Goal: Task Accomplishment & Management: Manage account settings

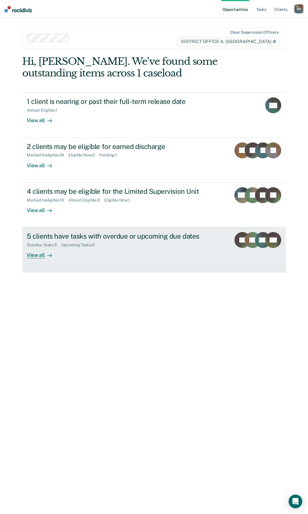
click at [35, 254] on div "View all" at bounding box center [43, 253] width 32 height 11
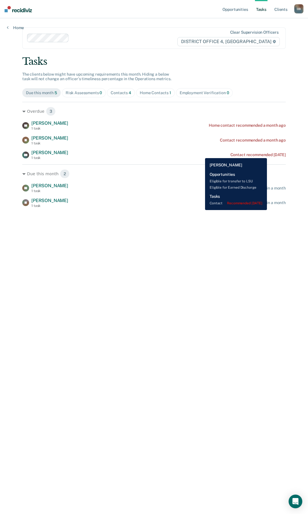
click at [274, 154] on div "Contact recommended [DATE]" at bounding box center [258, 154] width 55 height 5
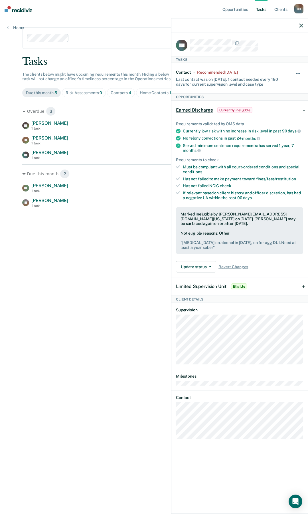
click at [302, 75] on button "button" at bounding box center [299, 76] width 10 height 9
click at [281, 101] on button "7 days" at bounding box center [282, 100] width 41 height 9
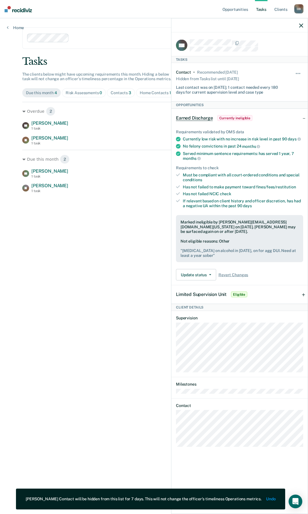
click at [87, 224] on main "Clear supervision officers DISTRICT OFFICE 4, BOISE Tasks The clients below mig…" at bounding box center [154, 259] width 278 height 482
click at [303, 22] on div at bounding box center [240, 25] width 137 height 14
click at [302, 24] on icon "button" at bounding box center [302, 25] width 4 height 4
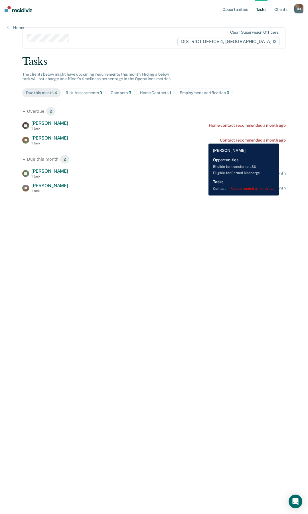
click at [280, 139] on div "Contact recommended a month ago" at bounding box center [253, 140] width 66 height 5
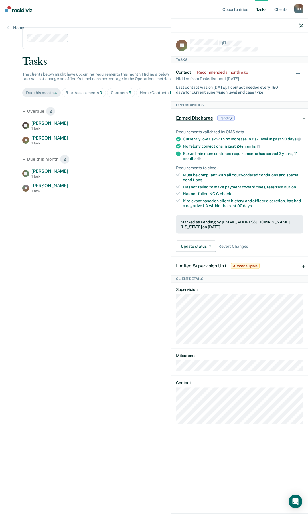
click at [297, 73] on button "button" at bounding box center [299, 76] width 10 height 9
click at [294, 99] on button "7 days" at bounding box center [282, 100] width 41 height 9
click at [298, 25] on div at bounding box center [240, 25] width 137 height 14
click at [304, 27] on div at bounding box center [240, 25] width 137 height 14
click at [299, 26] on div at bounding box center [240, 25] width 137 height 14
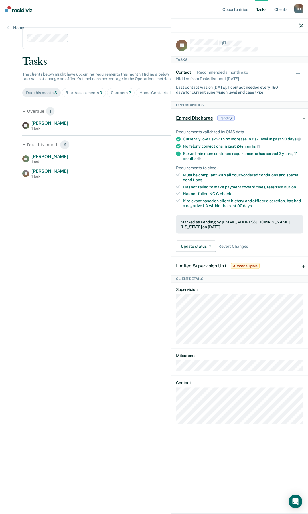
click at [302, 25] on icon "button" at bounding box center [302, 25] width 4 height 4
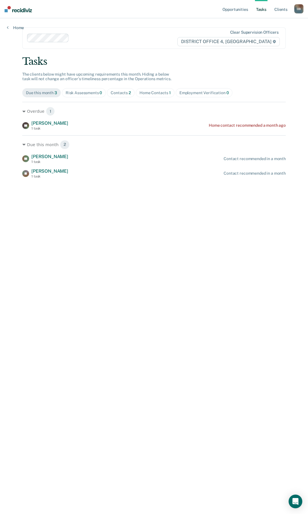
click at [83, 25] on main "Clear supervision officers DISTRICT OFFICE 4, BOISE Tasks The clients below mig…" at bounding box center [154, 259] width 278 height 482
click at [17, 26] on link "Home" at bounding box center [15, 27] width 17 height 5
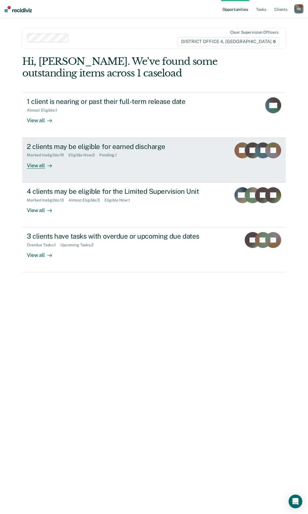
click at [37, 166] on div "View all" at bounding box center [43, 163] width 32 height 11
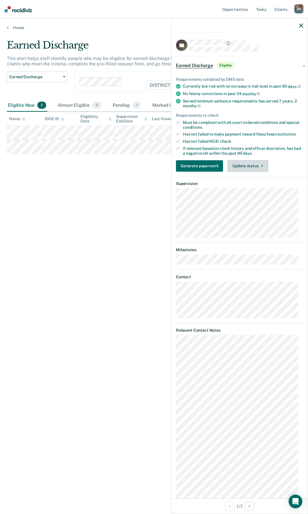
click at [244, 171] on button "Update status" at bounding box center [248, 165] width 40 height 11
click at [258, 193] on button "Mark Ineligible" at bounding box center [255, 188] width 55 height 9
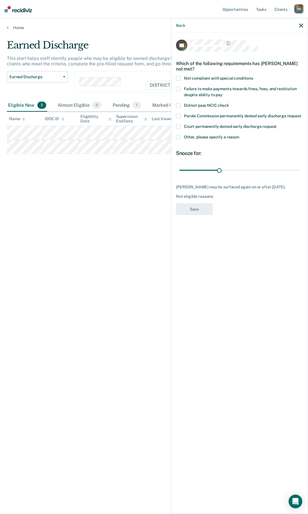
click at [219, 139] on label "Other, please specify a reason" at bounding box center [239, 138] width 127 height 6
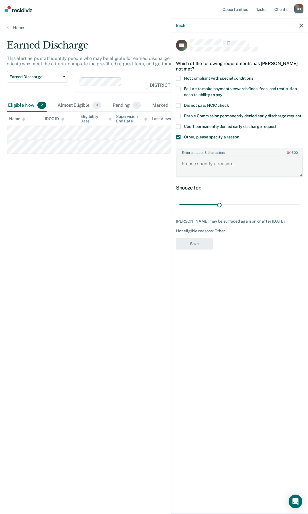
click at [237, 167] on textarea "Enter at least 3 characters 0 / 1600" at bounding box center [240, 166] width 126 height 21
type textarea "Cannot verify employment or housing at this time"
click at [198, 245] on button "Save" at bounding box center [194, 244] width 37 height 12
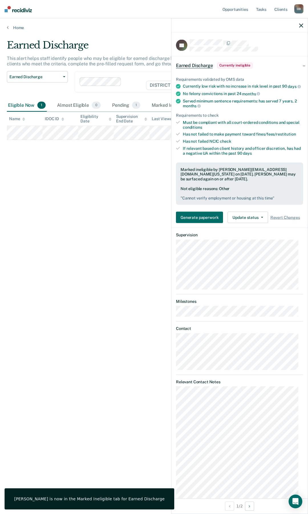
click at [301, 25] on icon "button" at bounding box center [302, 25] width 4 height 4
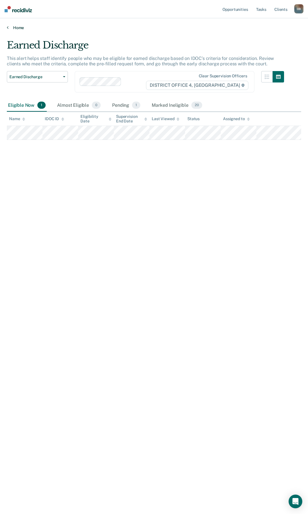
click at [23, 26] on link "Home" at bounding box center [154, 27] width 295 height 5
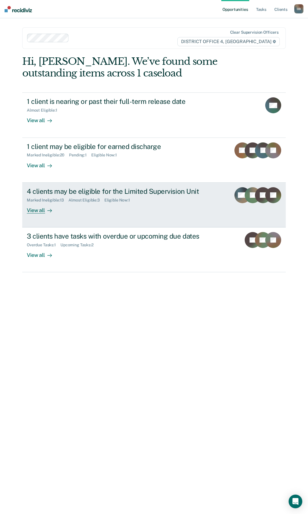
click at [40, 210] on div "View all" at bounding box center [43, 207] width 32 height 11
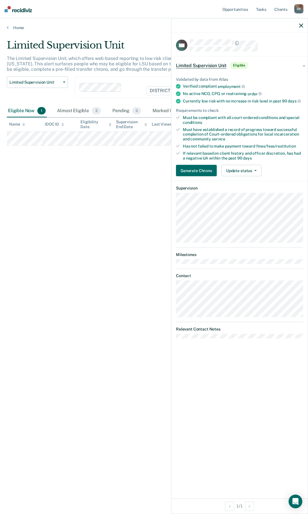
click at [262, 170] on div "Generate Chrono Update status Mark Pending Mark Ineligible" at bounding box center [239, 170] width 127 height 11
click at [255, 170] on icon "button" at bounding box center [256, 170] width 2 height 1
click at [262, 190] on button "Mark Ineligible" at bounding box center [249, 193] width 55 height 9
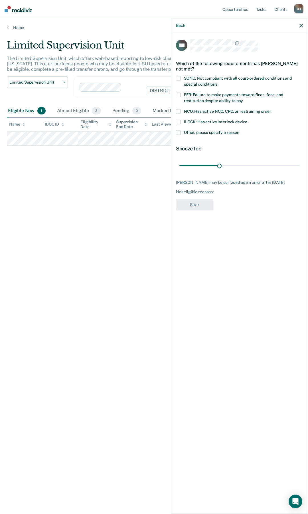
click at [228, 131] on span "Other, please specify a reason" at bounding box center [211, 132] width 55 height 5
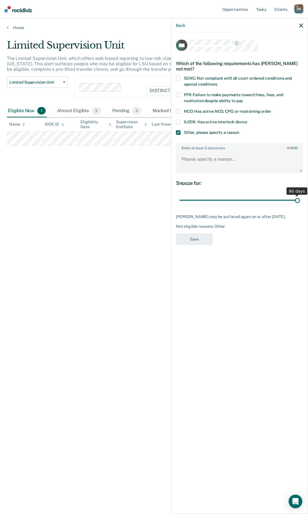
drag, startPoint x: 220, startPoint y: 199, endPoint x: 317, endPoint y: 199, distance: 97.1
type input "90"
click at [300, 199] on input "range" at bounding box center [240, 200] width 121 height 10
click at [276, 169] on textarea "Enter at least 3 characters 0 / 1600" at bounding box center [240, 161] width 126 height 21
type textarea "Will be eligible in [DATE]"
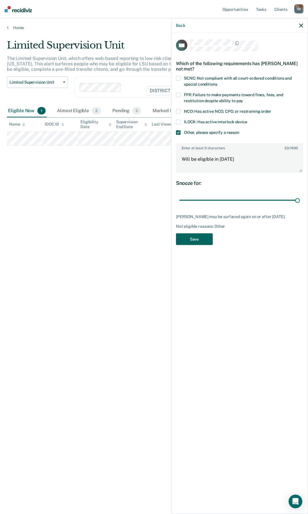
click at [195, 240] on button "Save" at bounding box center [194, 239] width 37 height 12
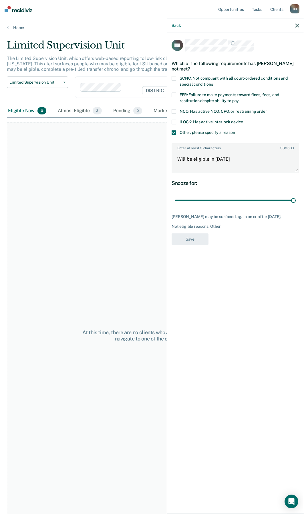
click at [95, 232] on div "At this time, there are no clients who are Eligible Now. Please navigate to one…" at bounding box center [152, 336] width 290 height 428
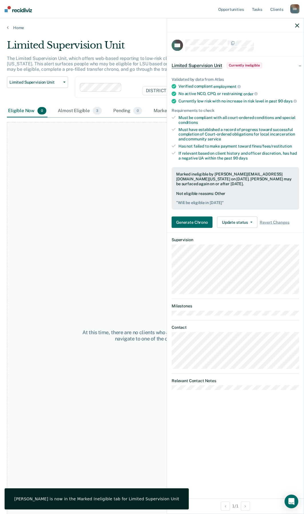
click at [296, 28] on div at bounding box center [235, 25] width 137 height 14
click at [300, 26] on div at bounding box center [235, 25] width 137 height 14
click at [298, 26] on icon "button" at bounding box center [297, 25] width 4 height 4
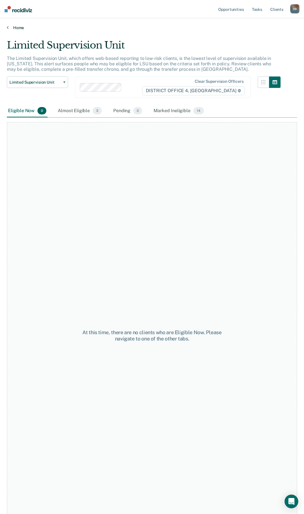
click at [23, 29] on link "Home" at bounding box center [152, 27] width 290 height 5
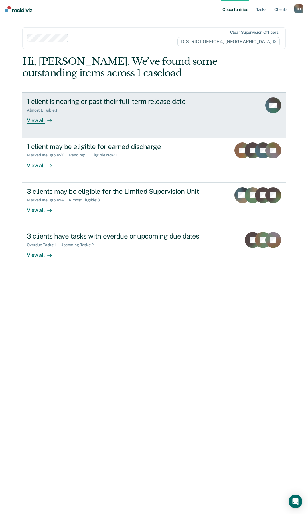
click at [33, 123] on div "View all" at bounding box center [43, 118] width 32 height 11
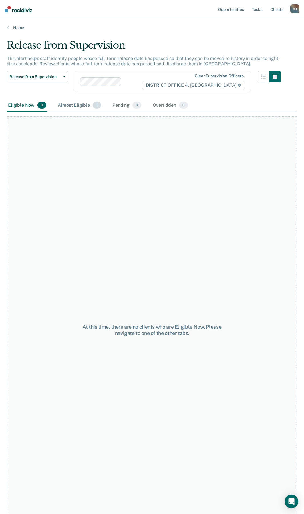
click at [74, 109] on div "Almost Eligible 1" at bounding box center [79, 105] width 45 height 13
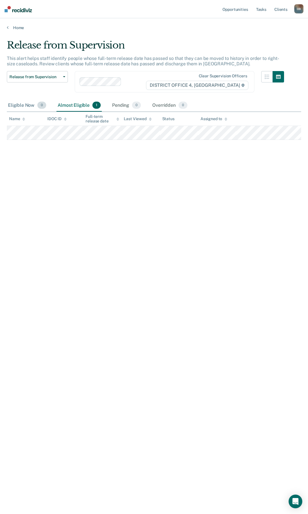
click at [29, 109] on div "Eligible Now 0" at bounding box center [27, 105] width 41 height 13
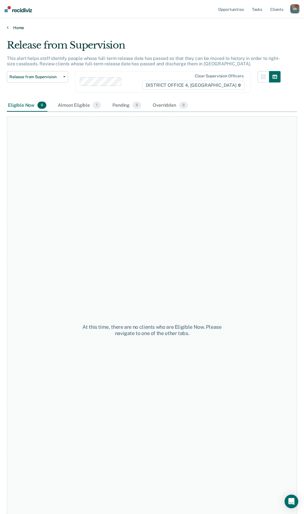
click at [16, 29] on link "Home" at bounding box center [152, 27] width 290 height 5
